Goal: Information Seeking & Learning: Understand process/instructions

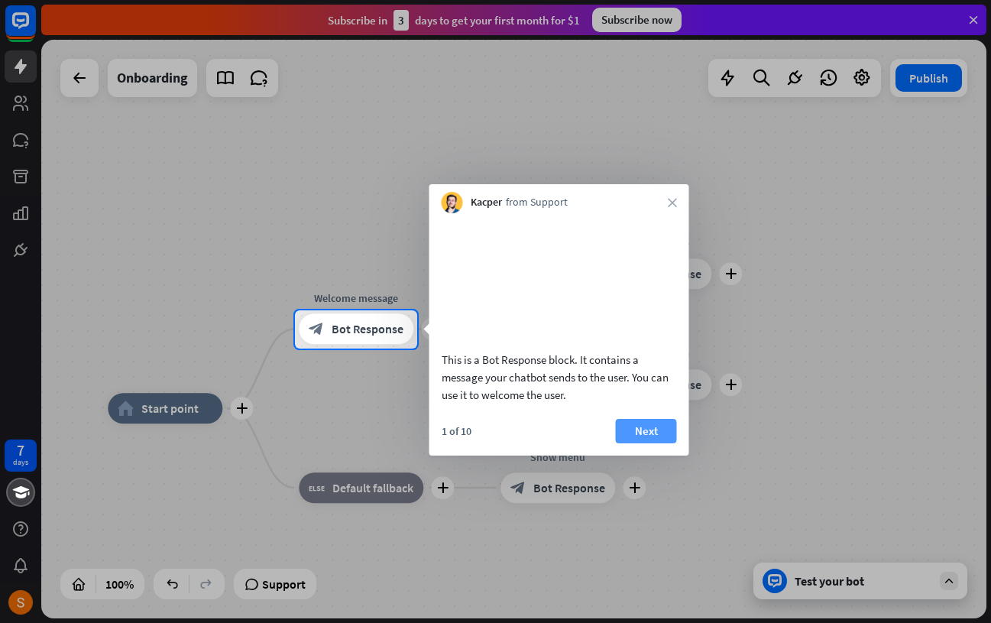
click at [633, 443] on button "Next" at bounding box center [646, 431] width 61 height 24
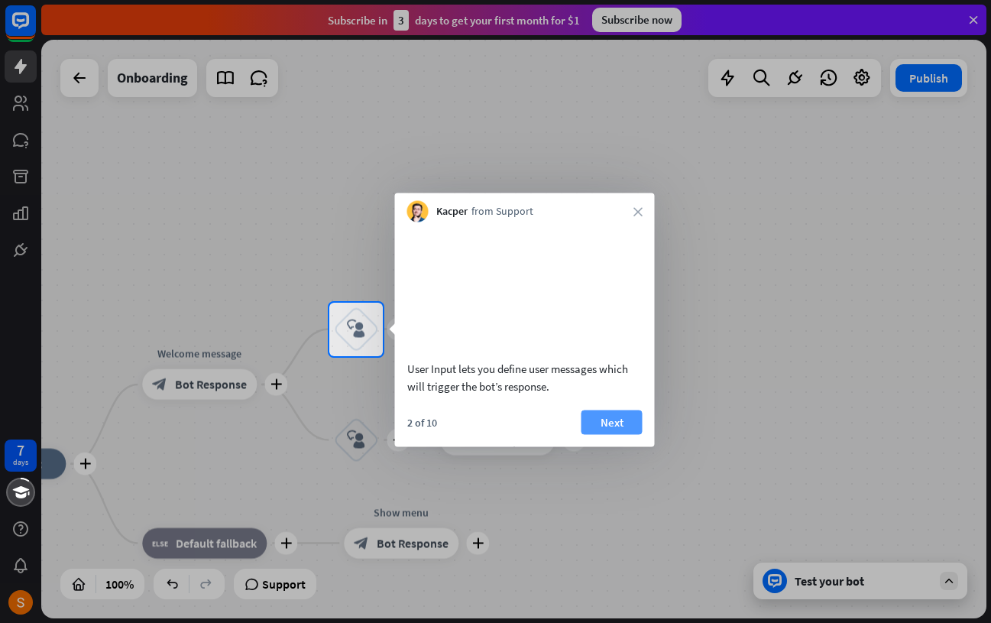
click at [602, 434] on button "Next" at bounding box center [612, 422] width 61 height 24
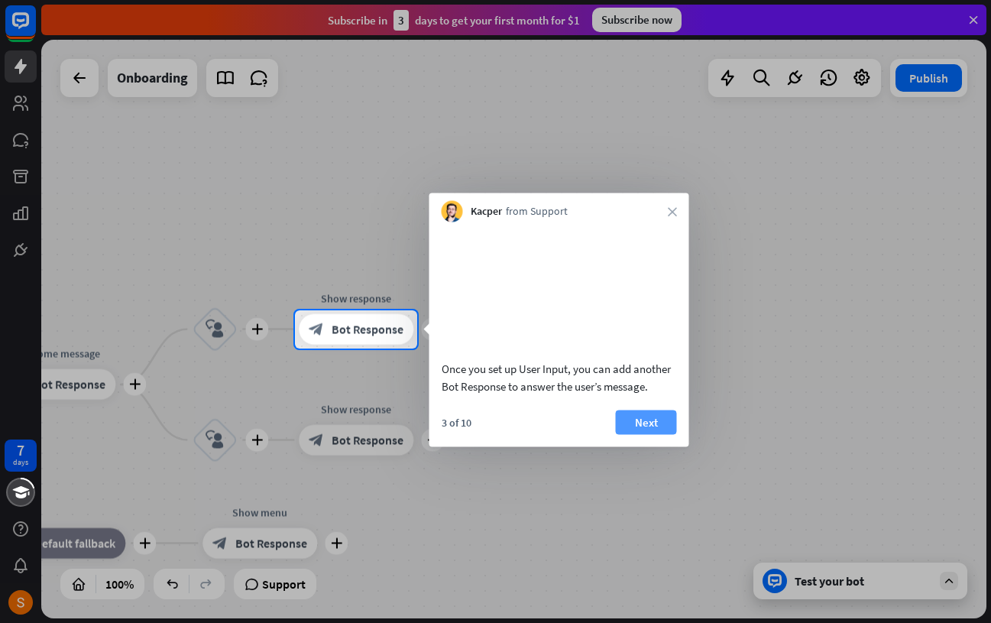
click at [621, 434] on button "Next" at bounding box center [646, 422] width 61 height 24
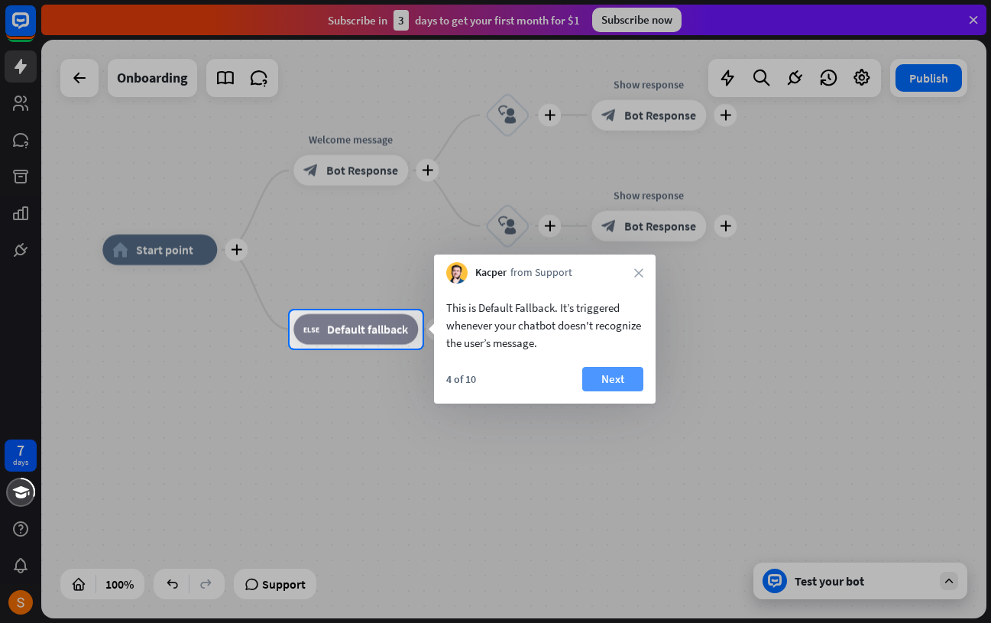
click at [614, 383] on button "Next" at bounding box center [612, 379] width 61 height 24
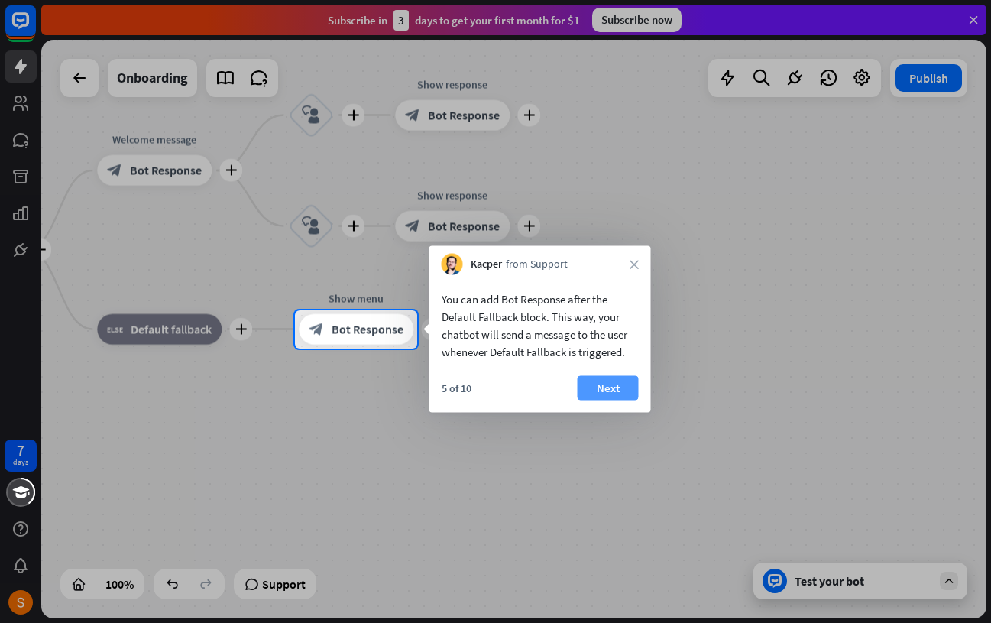
click at [594, 384] on button "Next" at bounding box center [608, 388] width 61 height 24
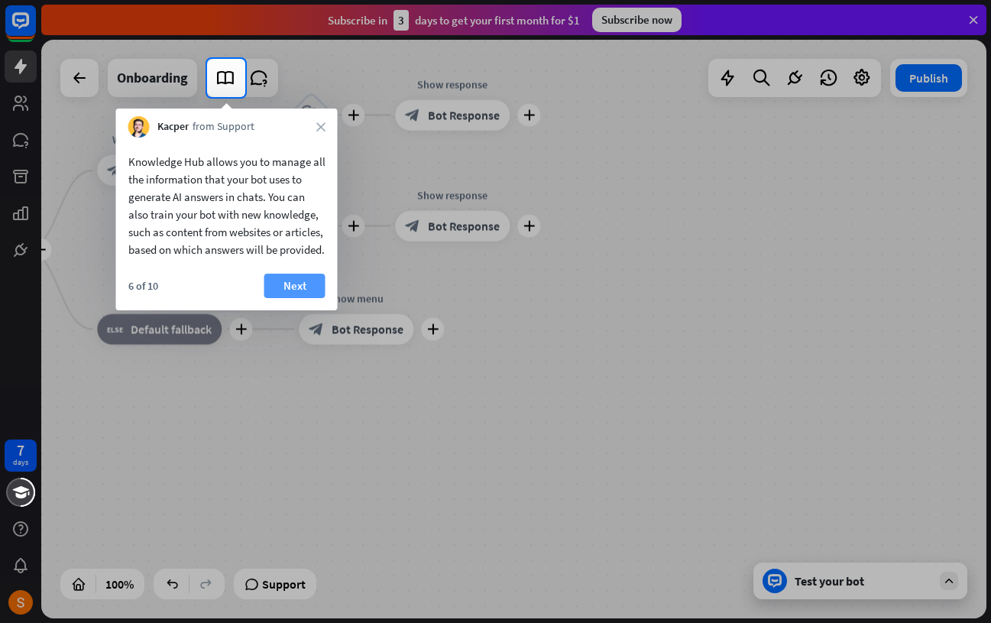
click at [274, 293] on button "Next" at bounding box center [294, 286] width 61 height 24
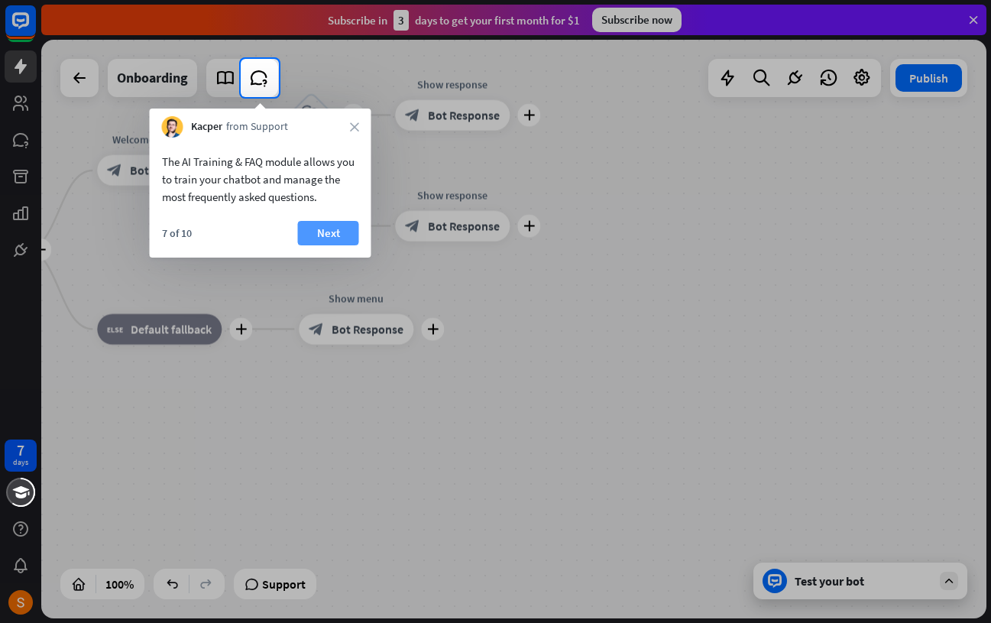
click at [313, 225] on button "Next" at bounding box center [328, 233] width 61 height 24
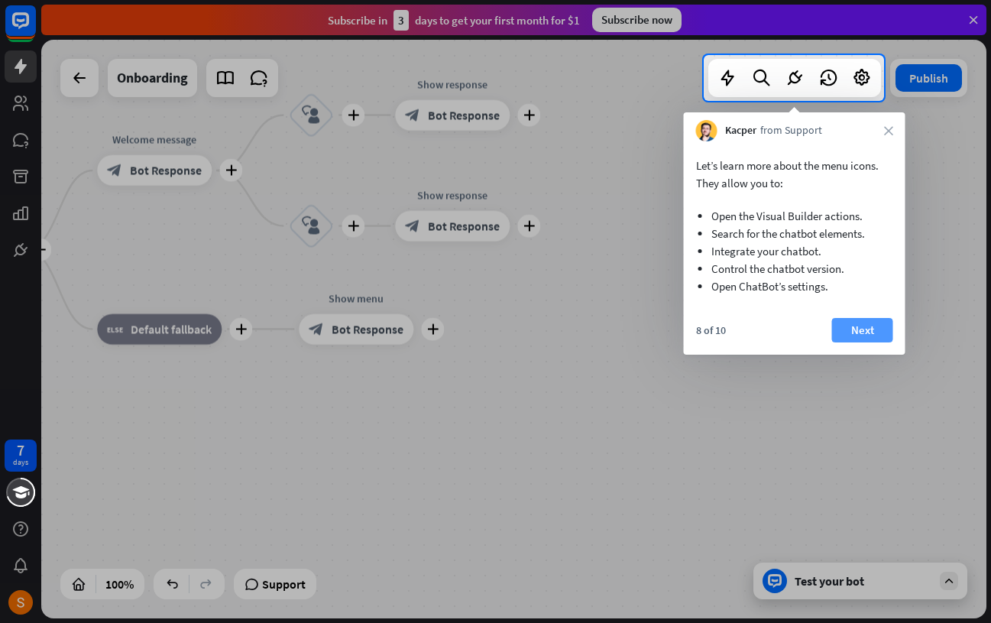
click at [847, 333] on button "Next" at bounding box center [862, 330] width 61 height 24
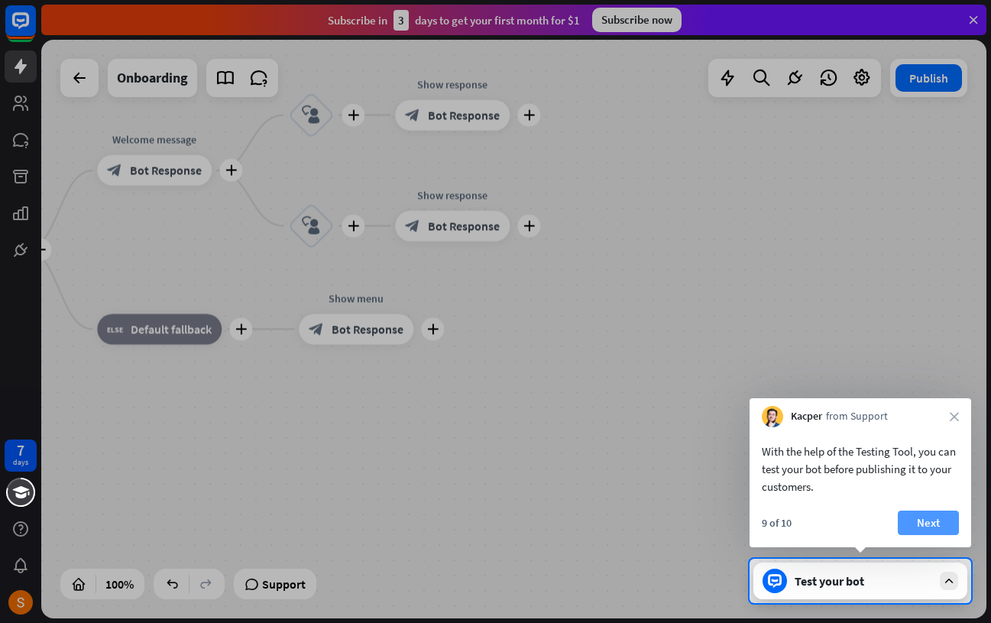
click at [922, 519] on button "Next" at bounding box center [928, 523] width 61 height 24
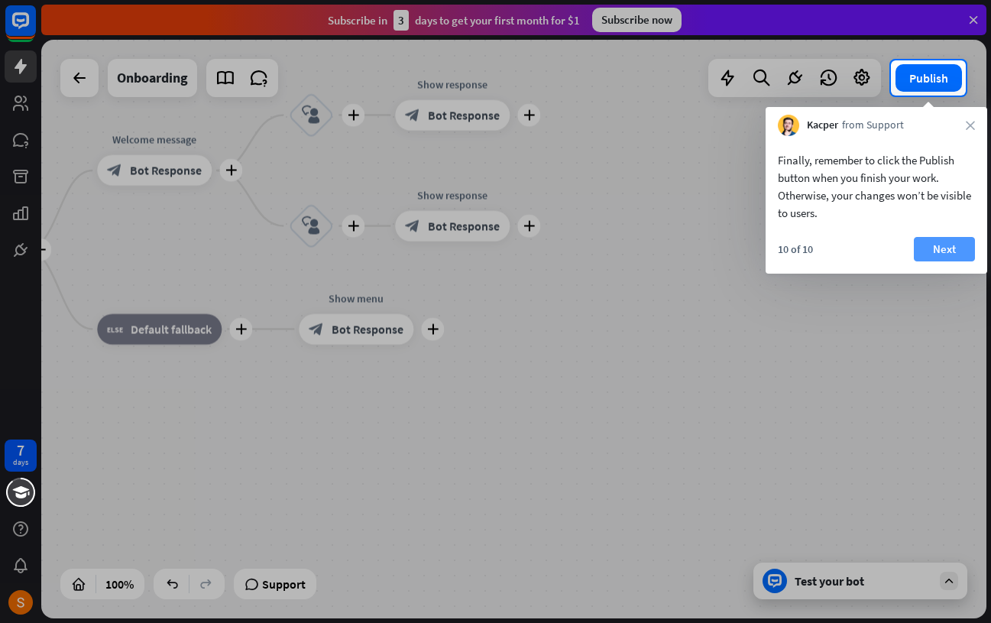
click at [923, 254] on button "Next" at bounding box center [944, 249] width 61 height 24
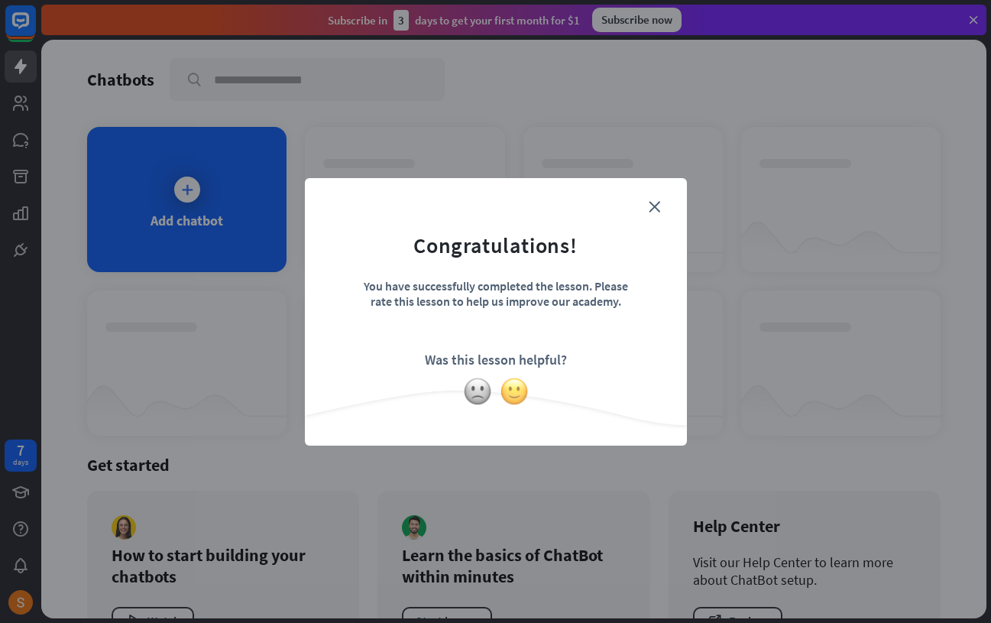
click at [518, 392] on img at bounding box center [514, 391] width 29 height 29
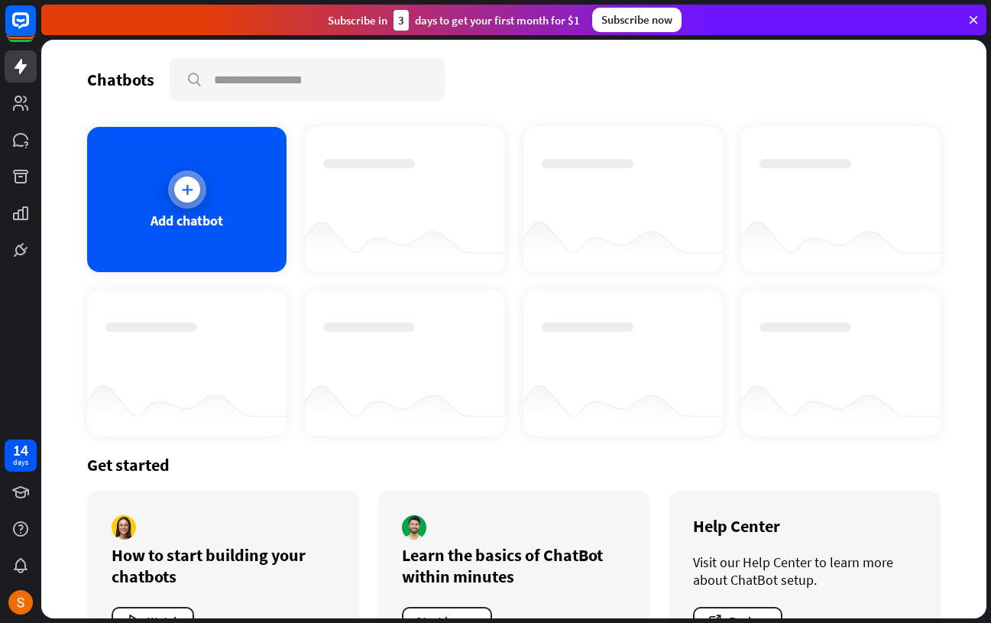
click at [205, 227] on div "Add chatbot" at bounding box center [187, 221] width 73 height 18
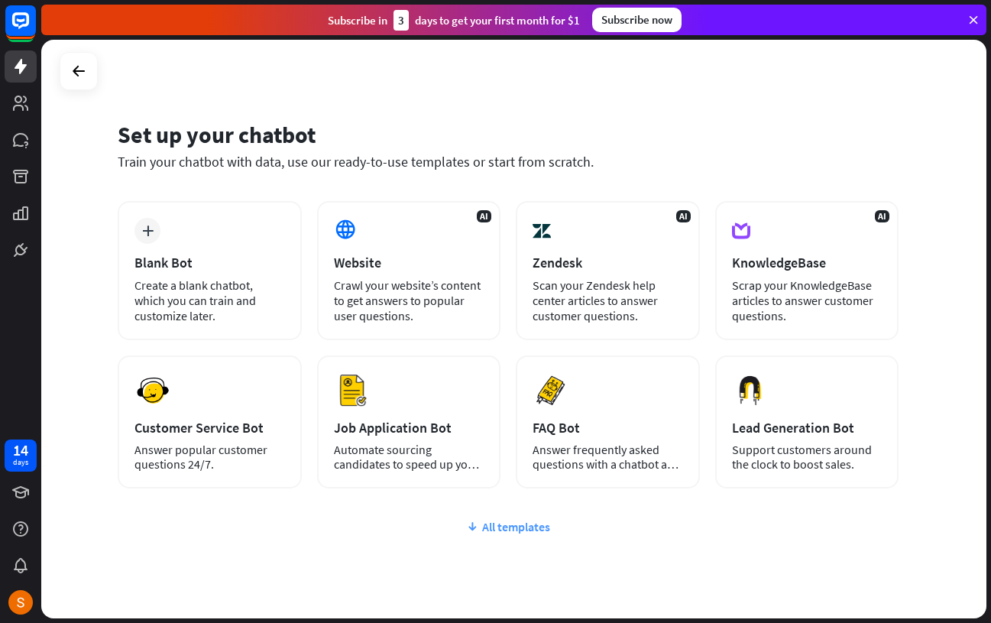
click at [478, 526] on icon at bounding box center [472, 526] width 12 height 15
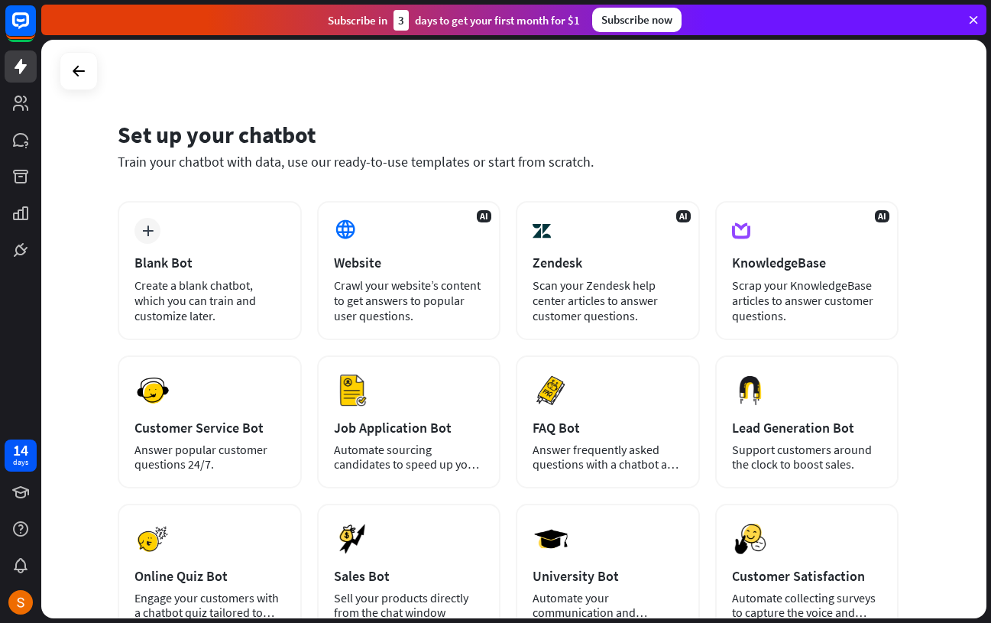
click at [975, 24] on icon at bounding box center [974, 20] width 14 height 14
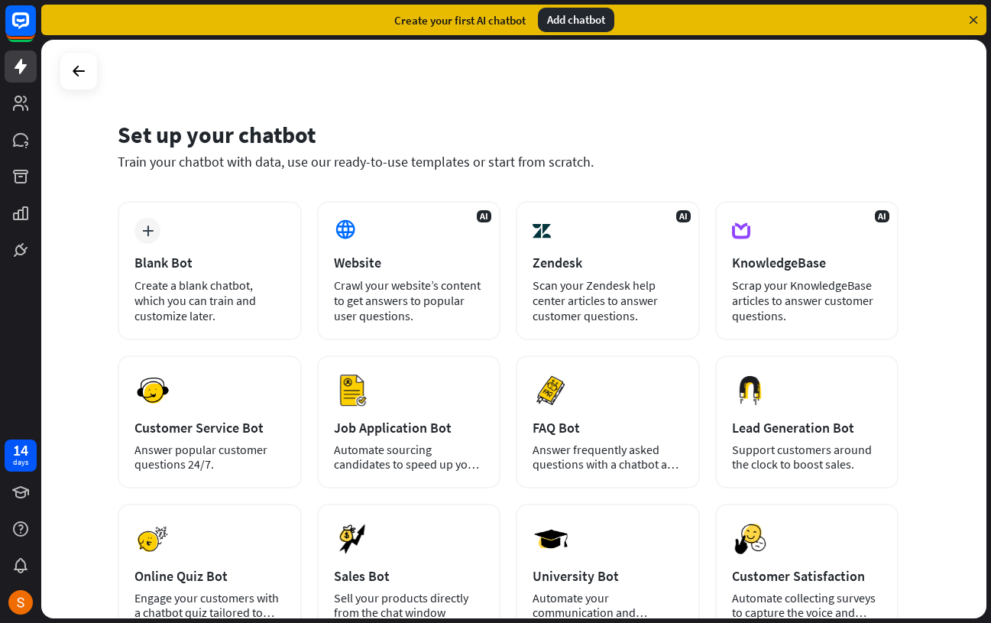
click at [968, 16] on icon at bounding box center [974, 20] width 14 height 14
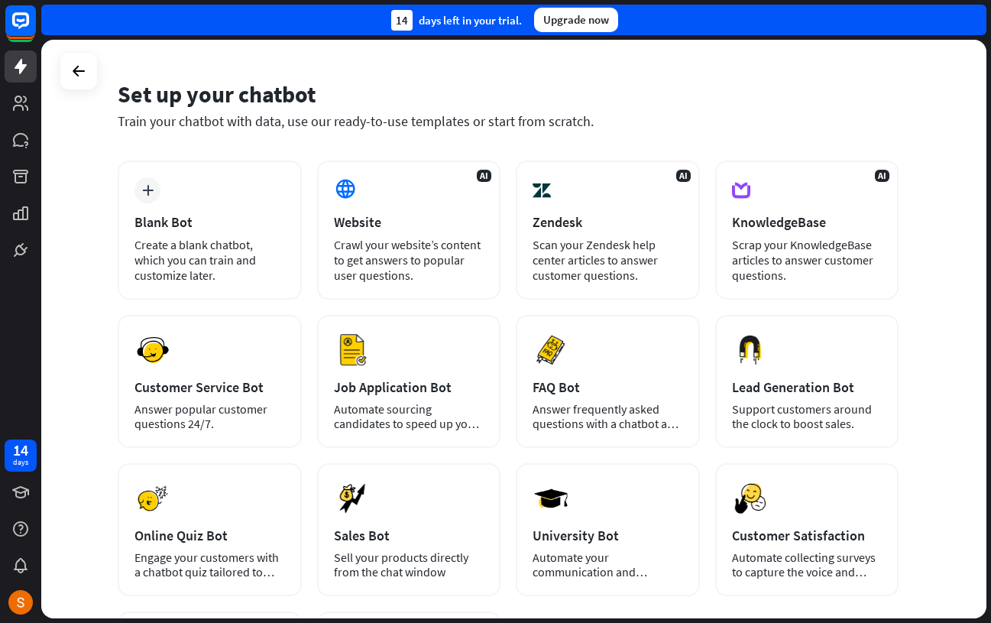
scroll to position [44, 0]
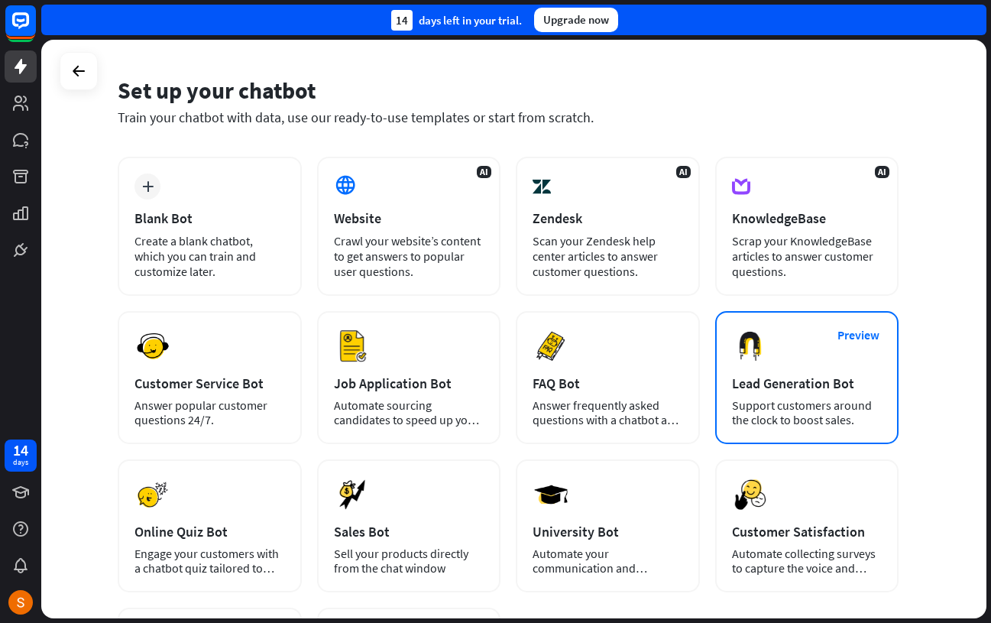
click at [769, 358] on img at bounding box center [750, 346] width 37 height 37
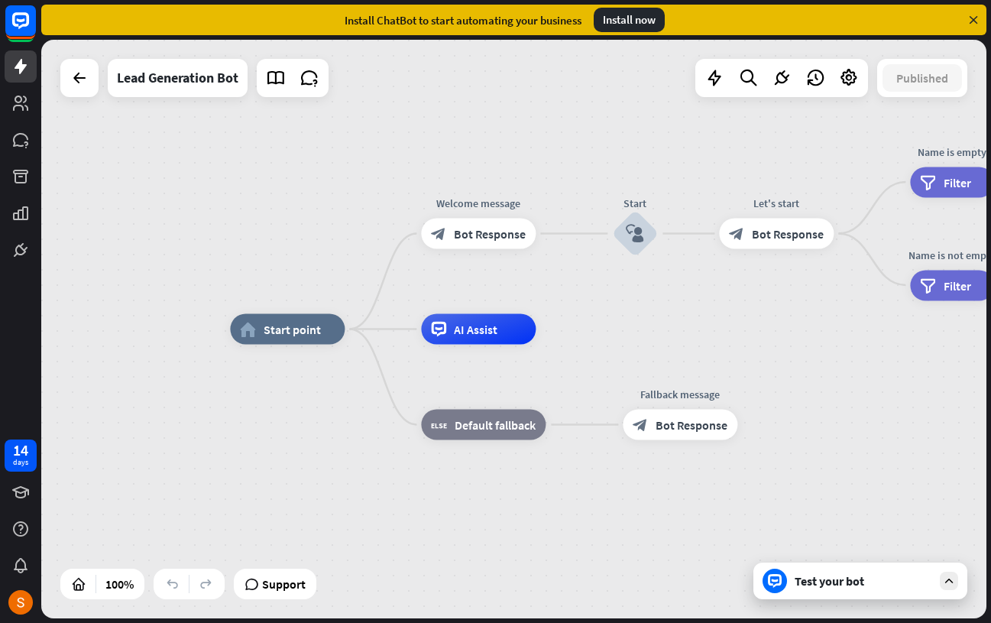
click at [841, 577] on div "Test your bot" at bounding box center [864, 580] width 138 height 15
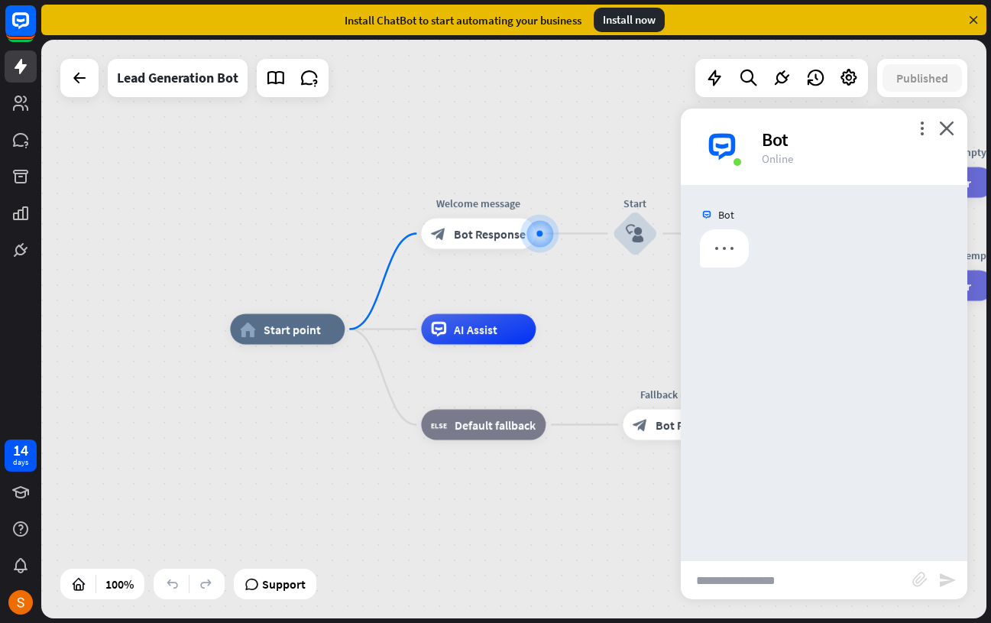
click at [832, 565] on input "text" at bounding box center [797, 580] width 232 height 38
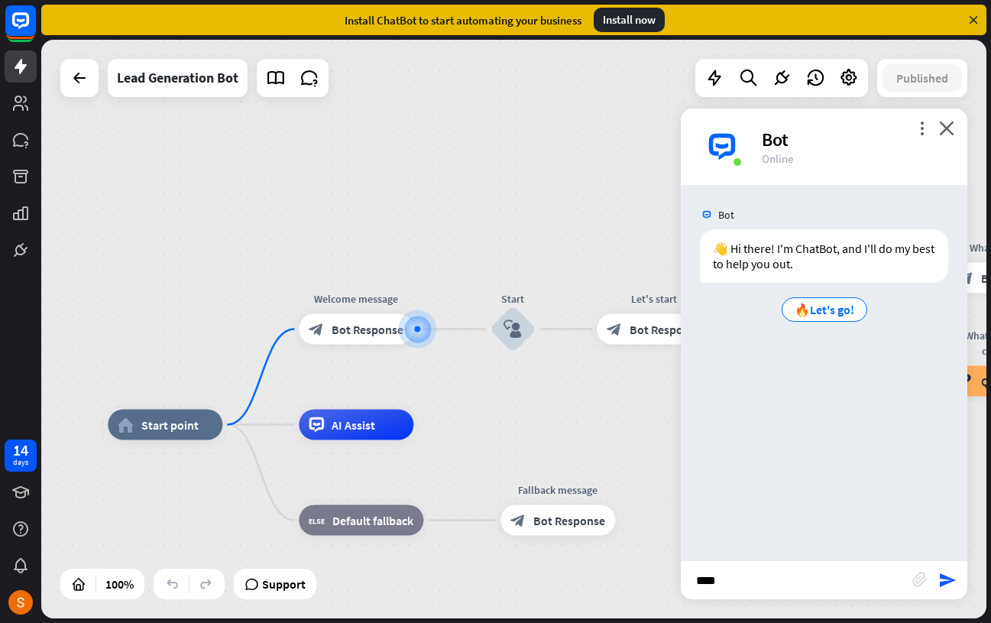
type input "*****"
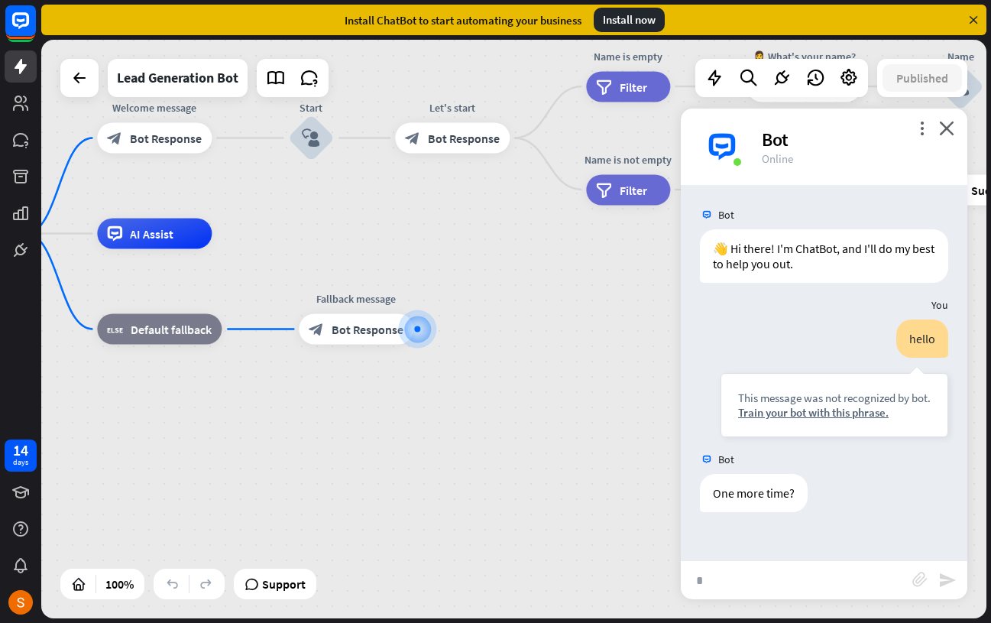
type input "**"
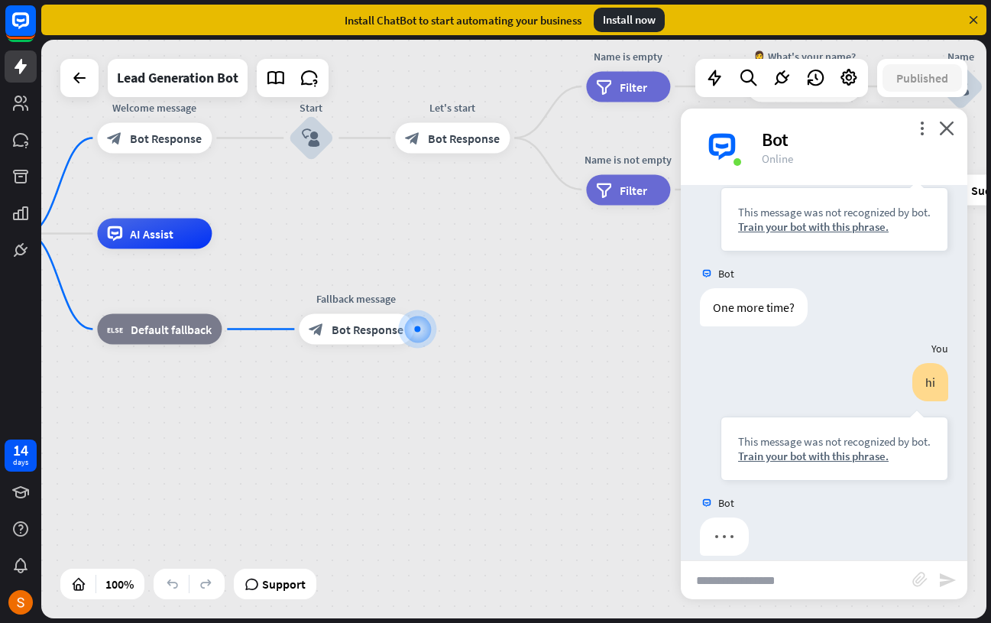
scroll to position [204, 0]
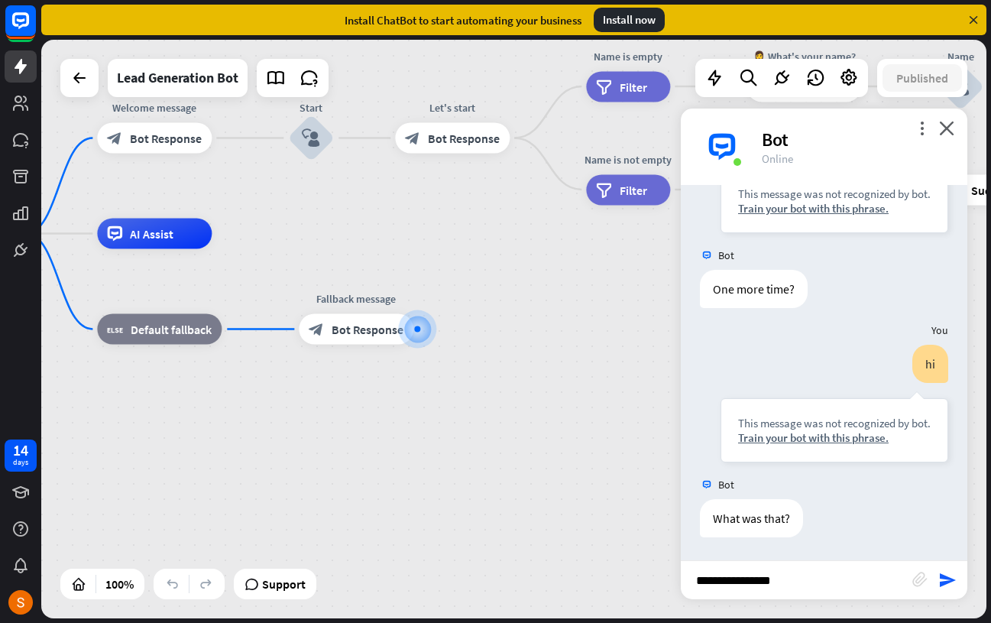
type input "**********"
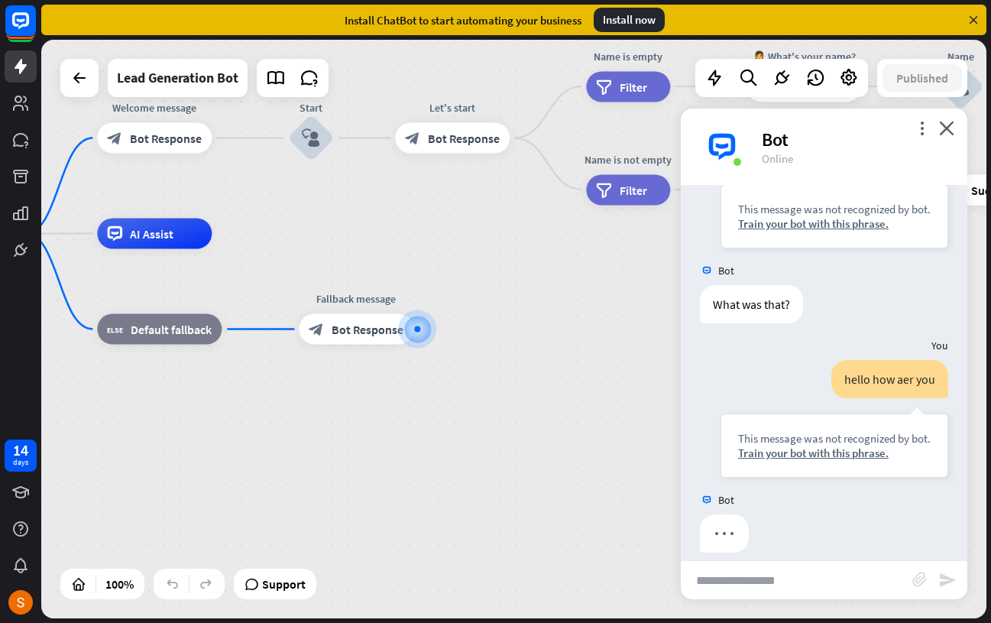
scroll to position [433, 0]
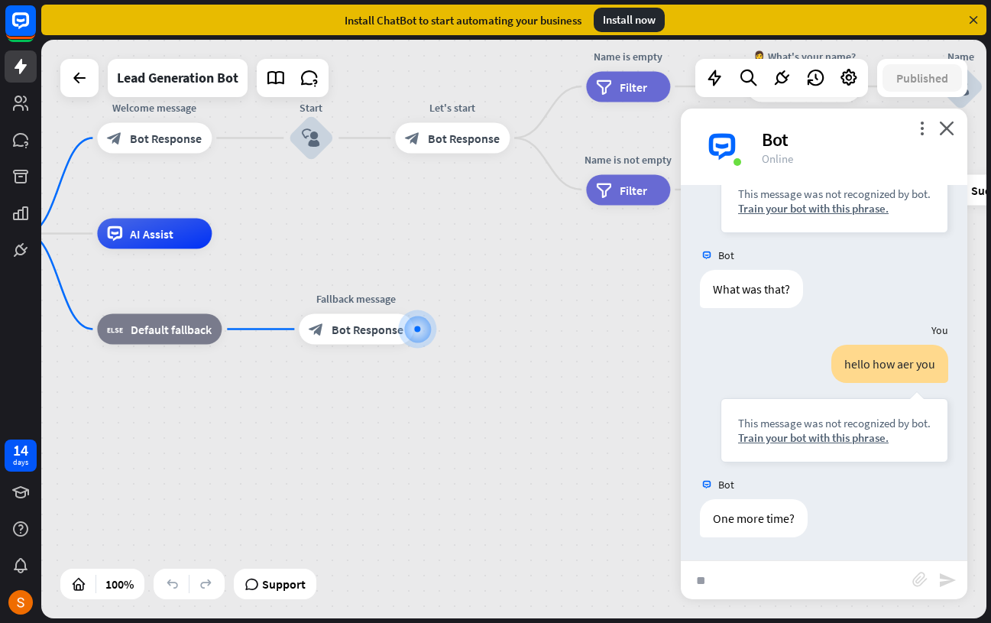
type input "***"
type input "*********"
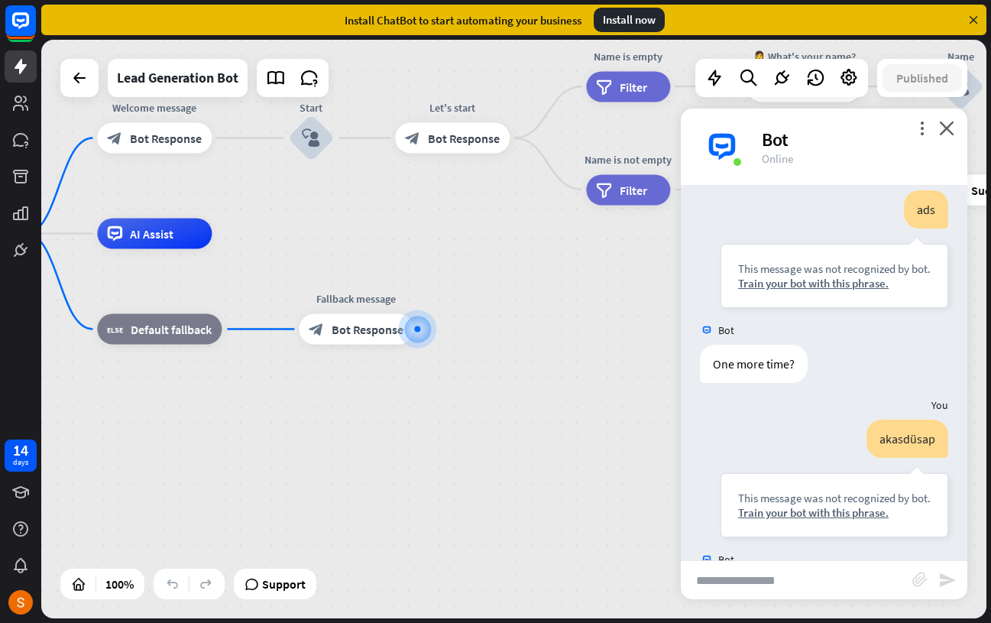
scroll to position [892, 0]
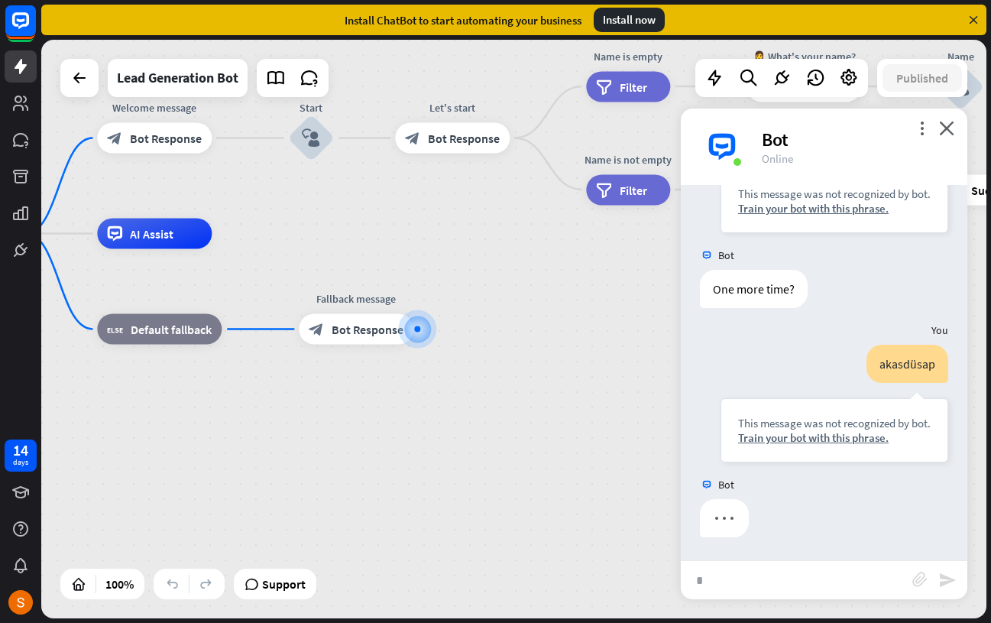
type input "*"
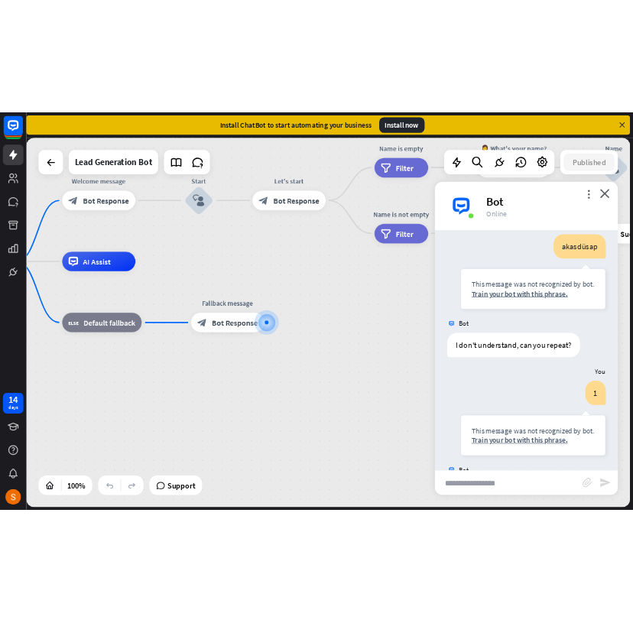
scroll to position [1121, 0]
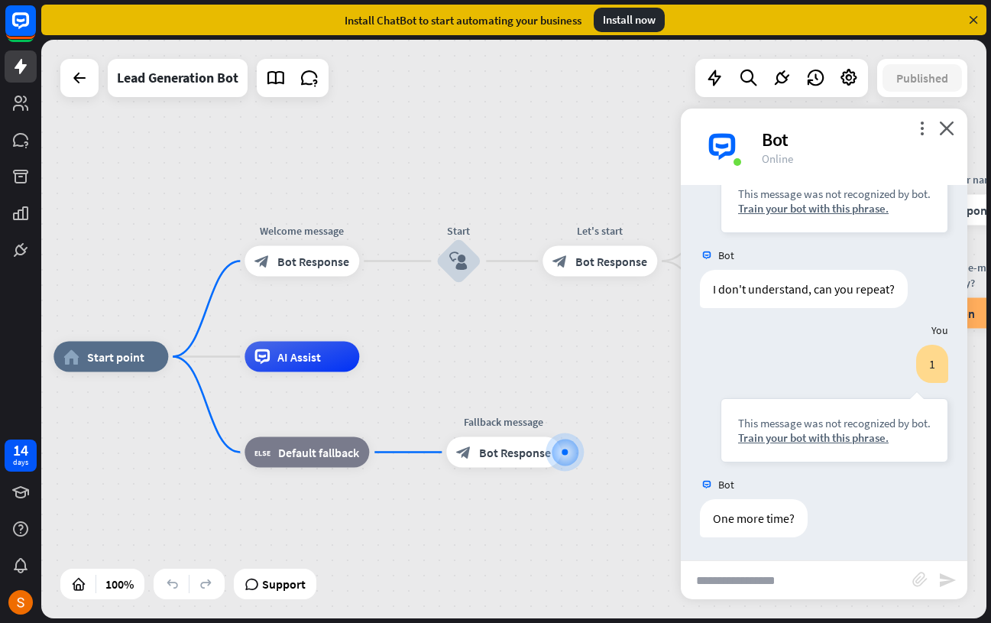
drag, startPoint x: 407, startPoint y: 267, endPoint x: 556, endPoint y: 391, distance: 193.2
click at [136, 360] on span "Start point" at bounding box center [116, 357] width 57 height 15
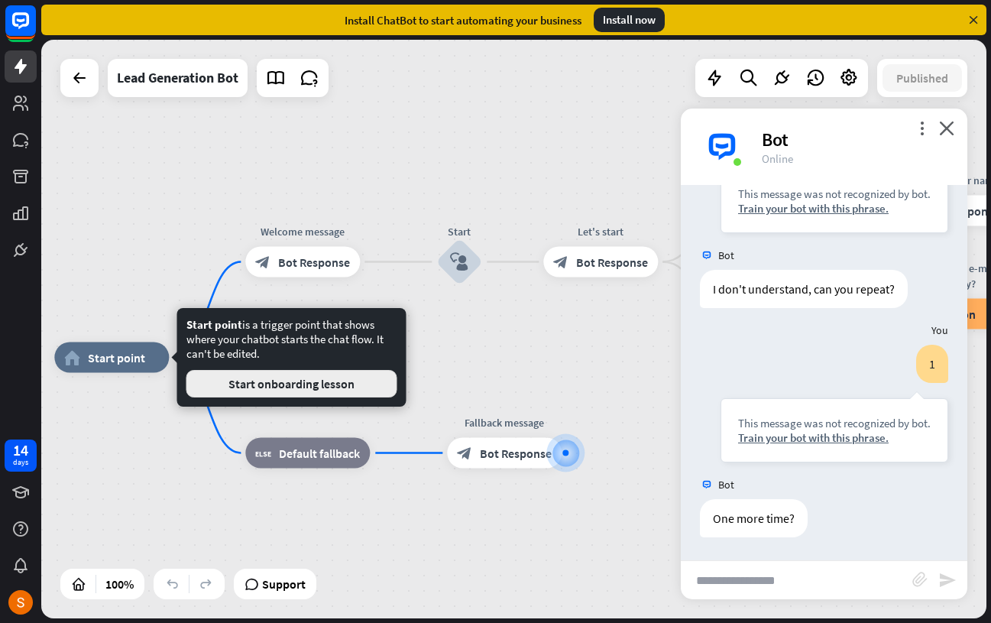
click at [265, 390] on button "Start onboarding lesson" at bounding box center [291, 384] width 211 height 28
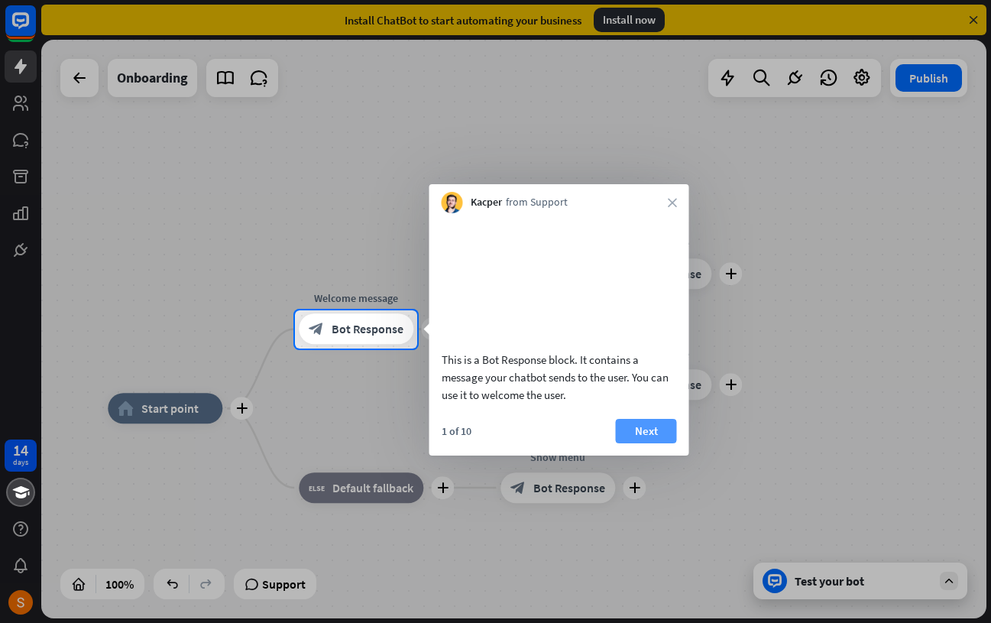
click at [637, 443] on button "Next" at bounding box center [646, 431] width 61 height 24
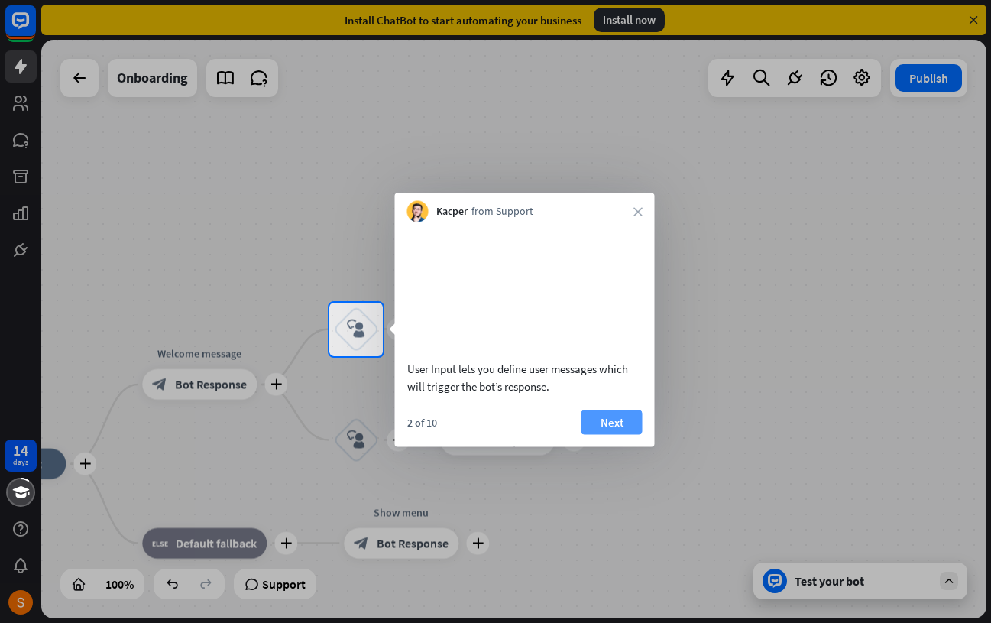
click at [612, 434] on button "Next" at bounding box center [612, 422] width 61 height 24
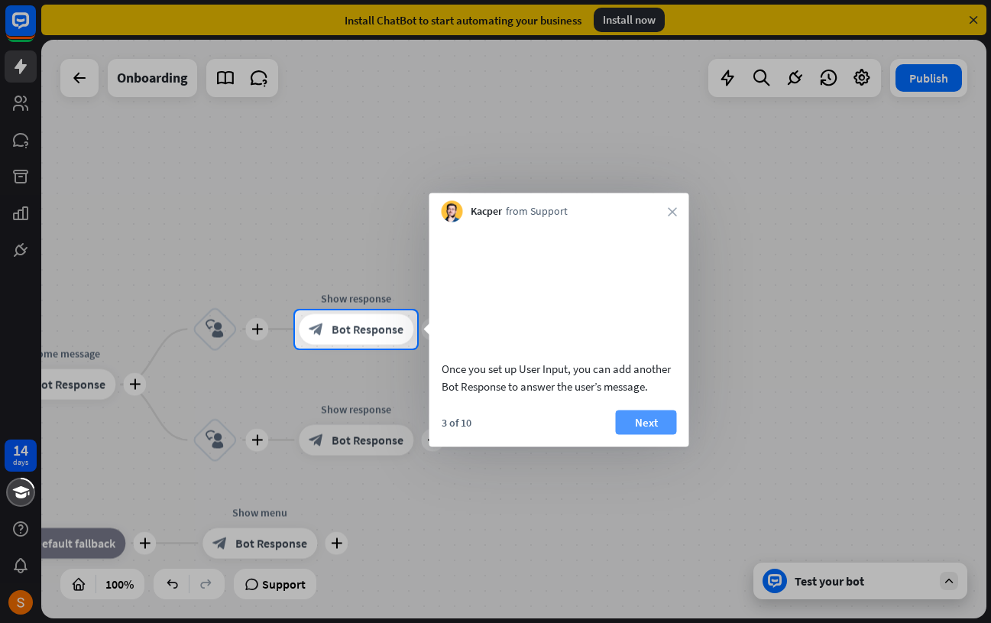
click at [629, 434] on button "Next" at bounding box center [646, 422] width 61 height 24
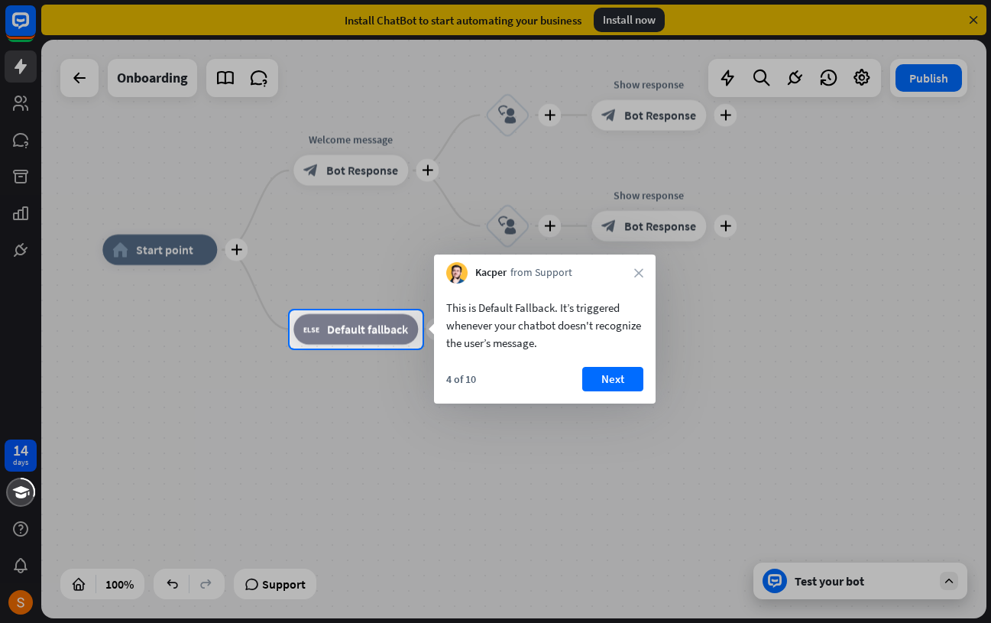
click at [614, 399] on div "4 of 10 Next" at bounding box center [545, 385] width 222 height 37
click at [610, 384] on button "Next" at bounding box center [612, 379] width 61 height 24
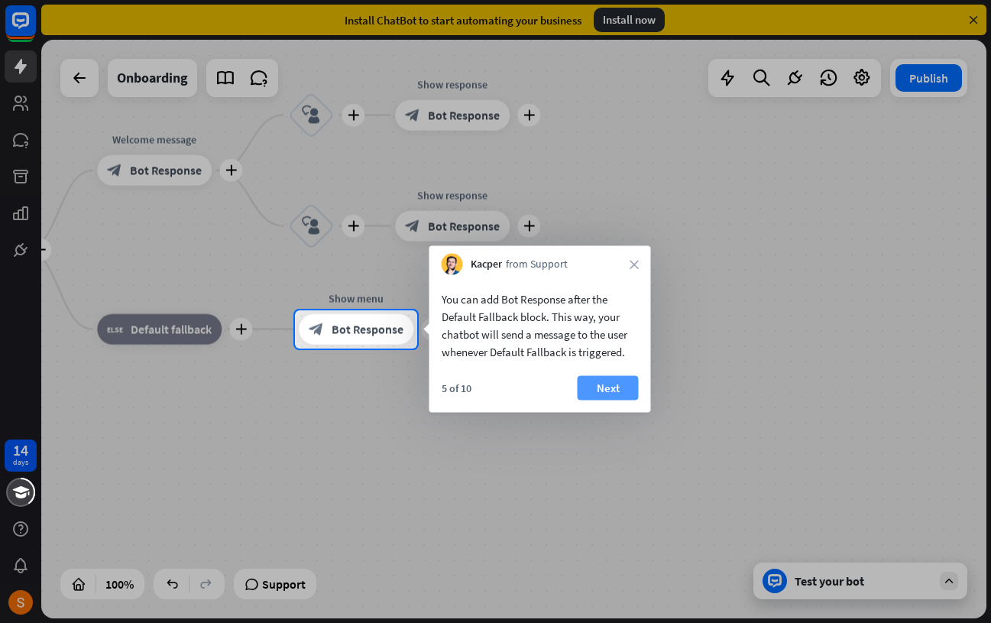
click at [611, 387] on button "Next" at bounding box center [608, 388] width 61 height 24
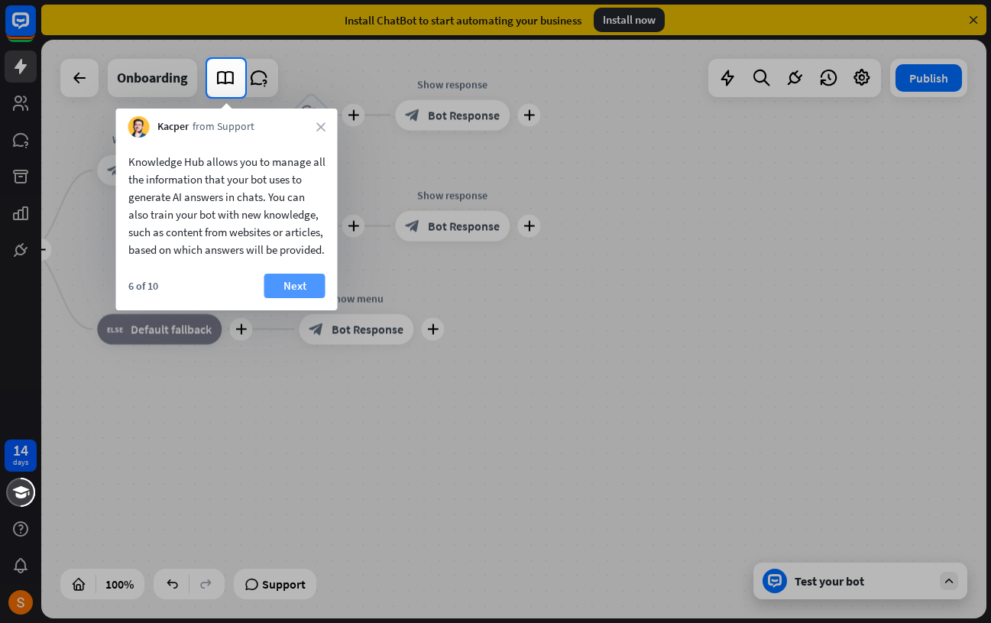
click at [294, 298] on button "Next" at bounding box center [294, 286] width 61 height 24
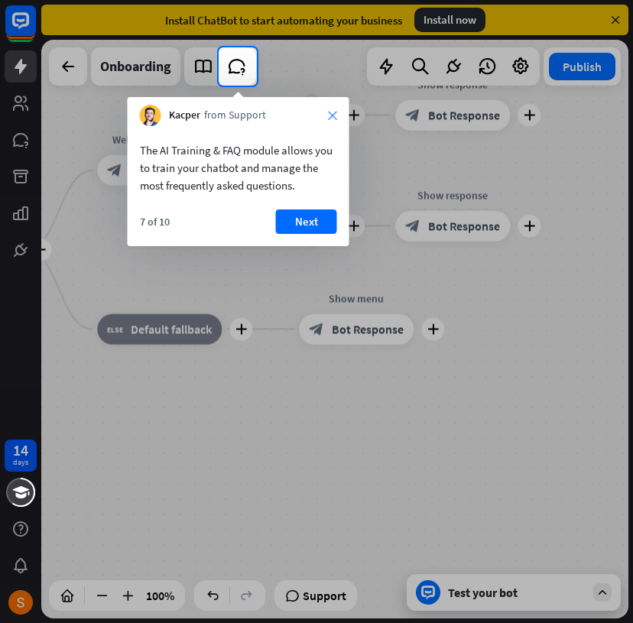
click at [331, 116] on icon "close" at bounding box center [332, 115] width 9 height 9
